Goal: Information Seeking & Learning: Learn about a topic

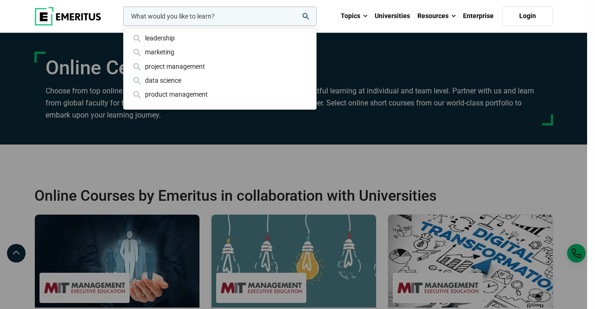
click at [199, 16] on input "woocommerce-product-search-field-0" at bounding box center [219, 17] width 193 height 20
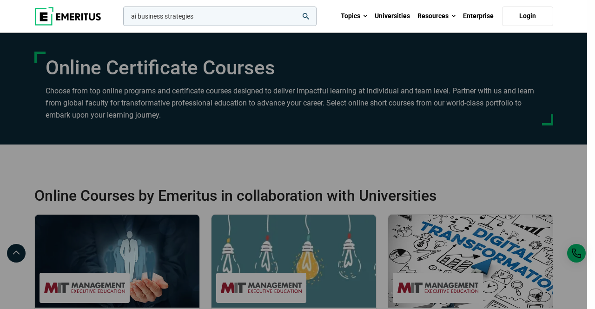
type input "ai business strategies"
click at [121, 19] on button "search" at bounding box center [121, 19] width 0 height 0
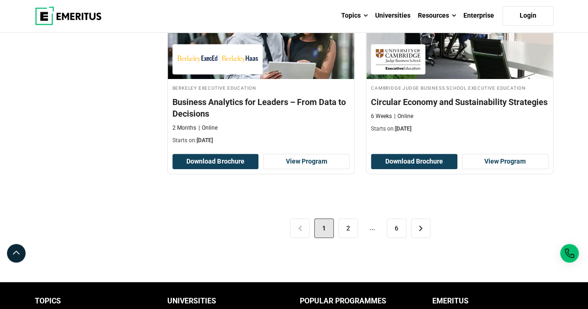
scroll to position [2045, 0]
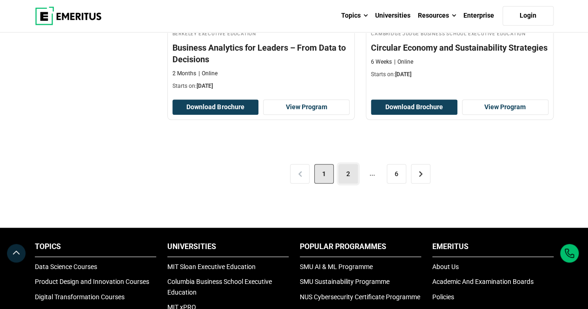
click at [354, 164] on link "2" at bounding box center [348, 174] width 20 height 20
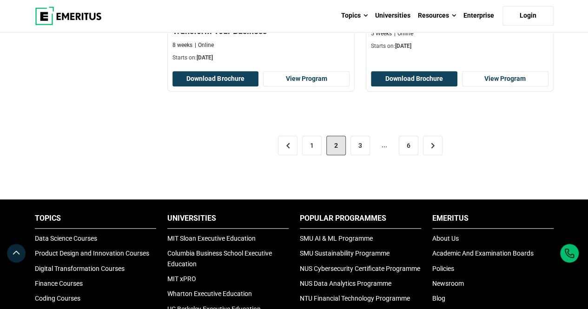
scroll to position [2101, 0]
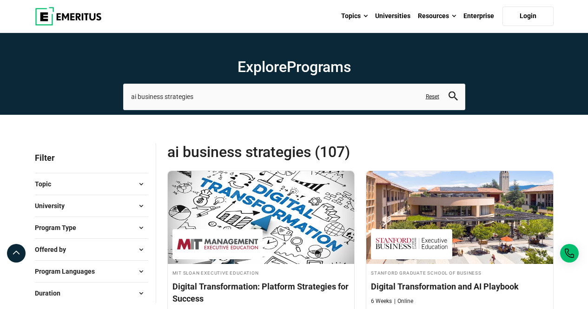
scroll to position [2045, 0]
